Goal: Information Seeking & Learning: Learn about a topic

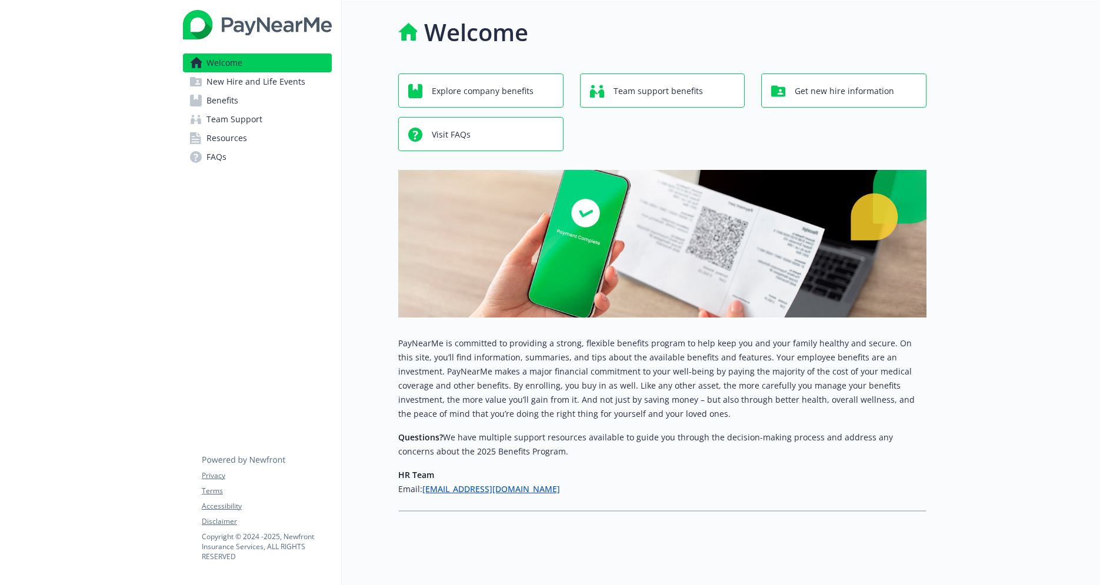
click at [261, 100] on link "Benefits" at bounding box center [257, 100] width 149 height 19
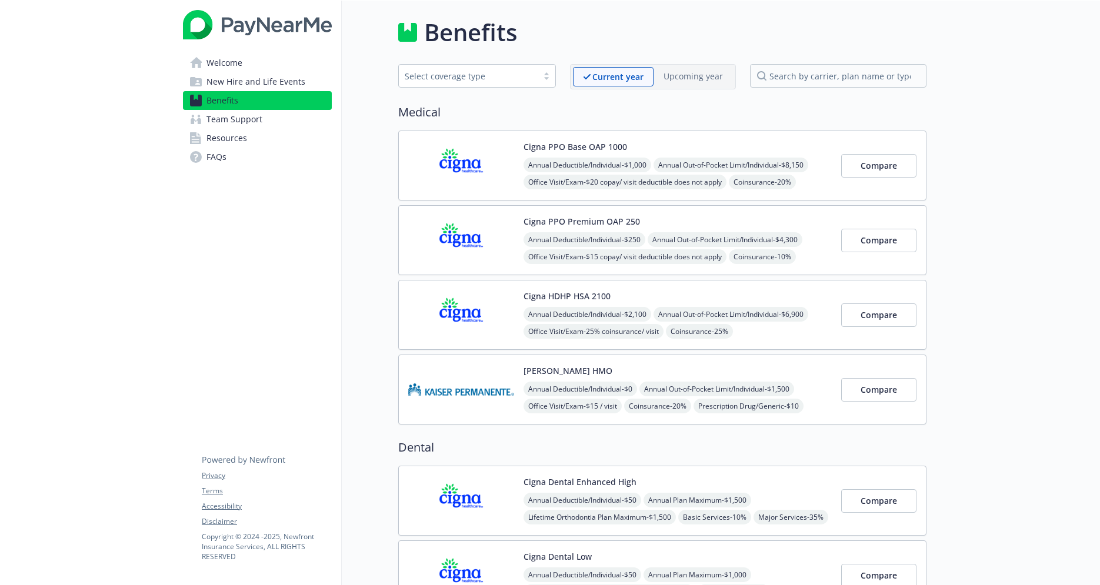
click at [491, 185] on img at bounding box center [461, 166] width 106 height 50
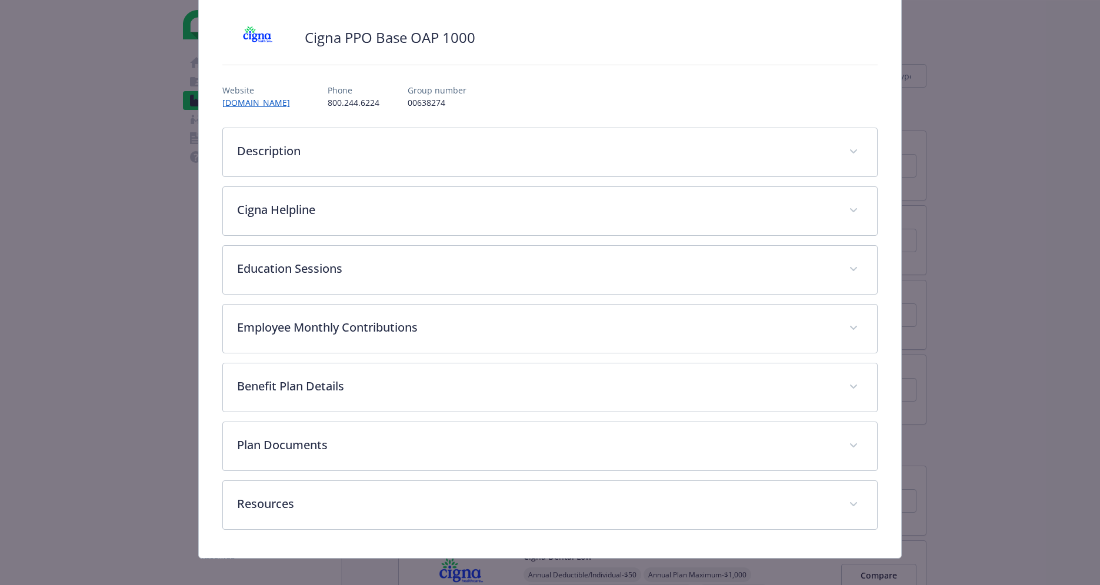
scroll to position [82, 0]
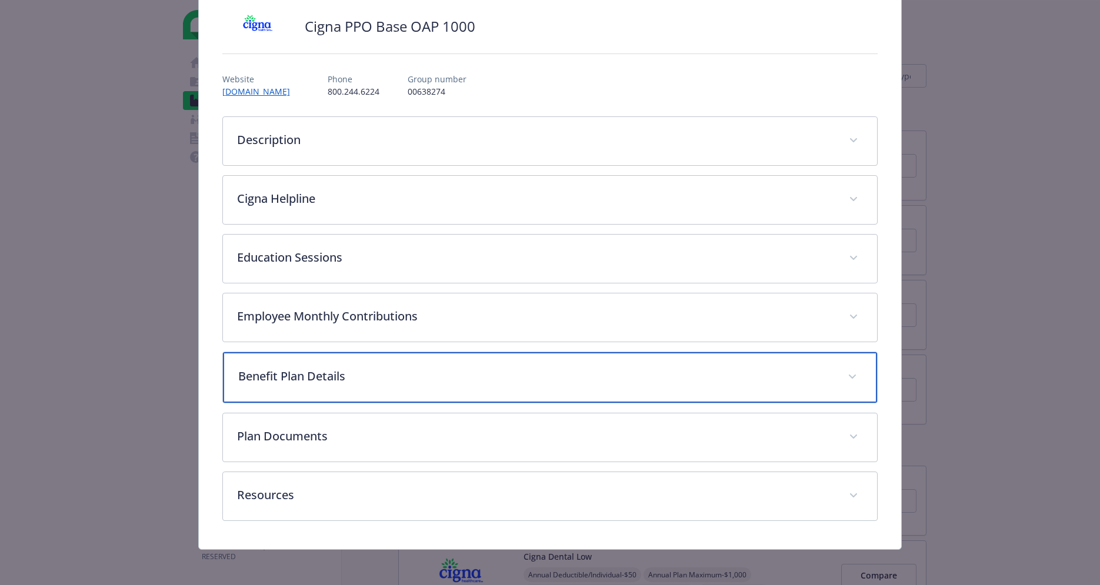
click at [489, 374] on p "Benefit Plan Details" at bounding box center [536, 377] width 596 height 18
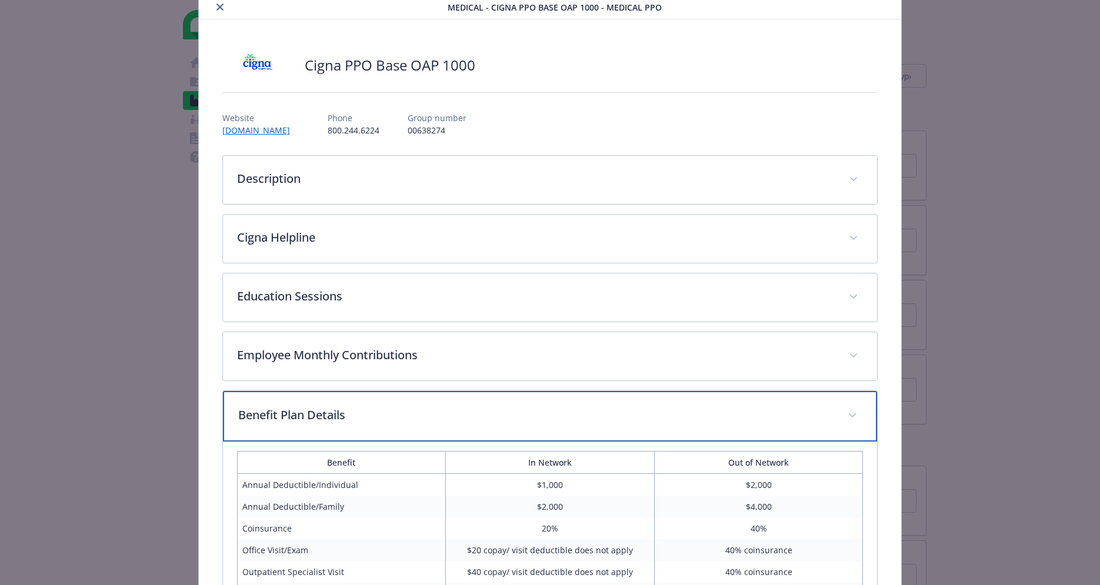
scroll to position [0, 0]
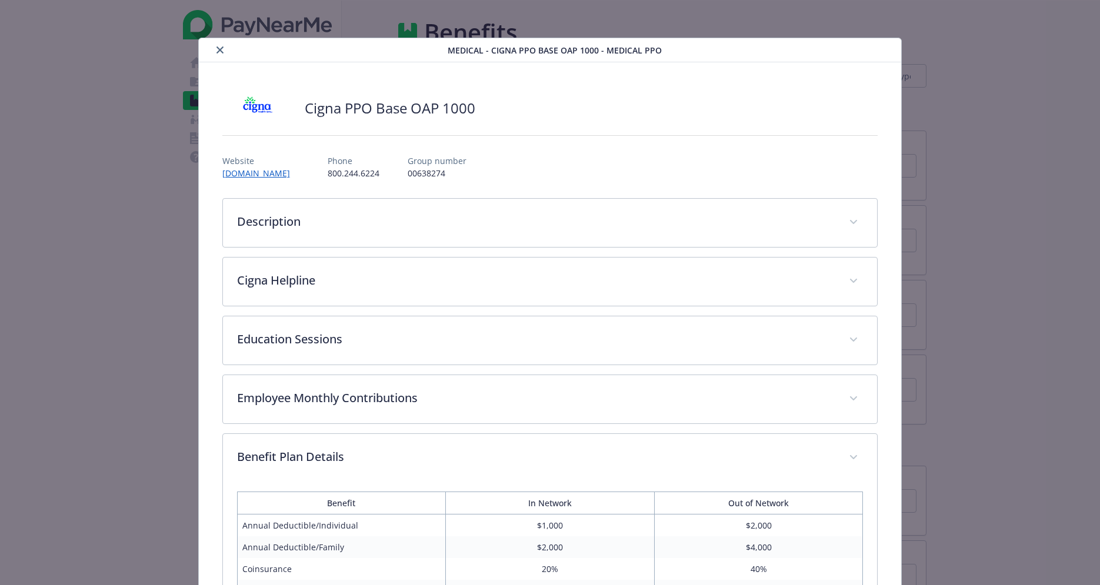
click at [489, 375] on div "Employee Monthly Contributions Employee Only $0 Employee and Spouse $475.16 Emp…" at bounding box center [550, 399] width 656 height 49
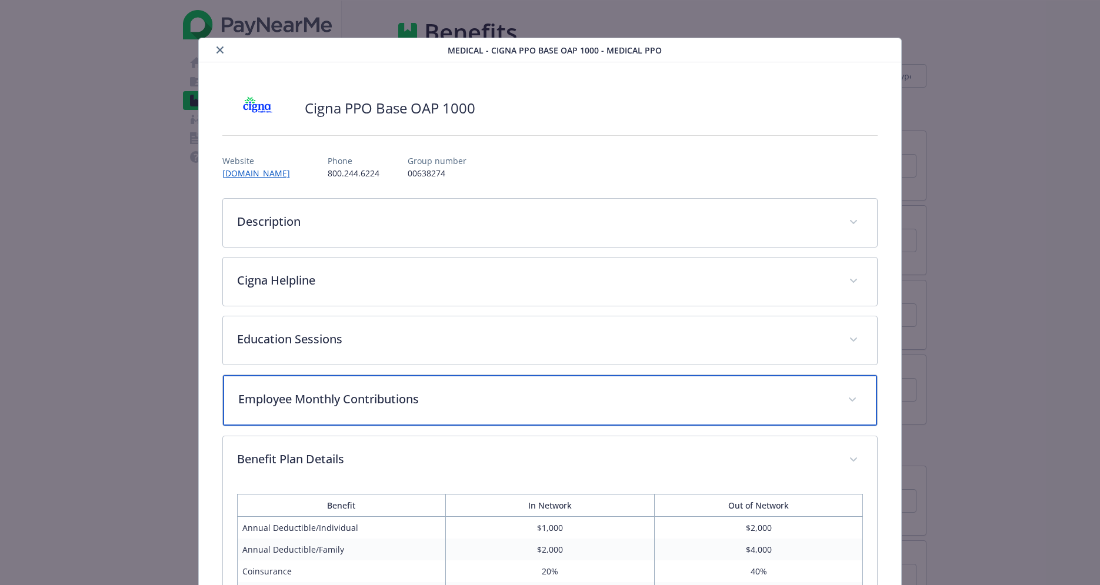
click at [492, 392] on p "Employee Monthly Contributions" at bounding box center [536, 400] width 596 height 18
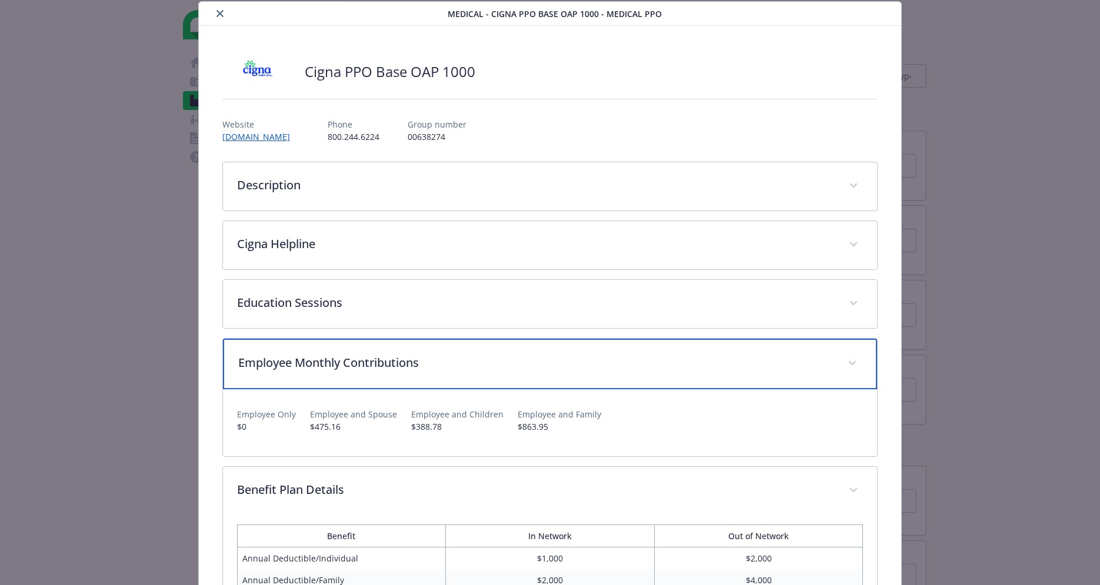
scroll to position [47, 0]
